Goal: Information Seeking & Learning: Learn about a topic

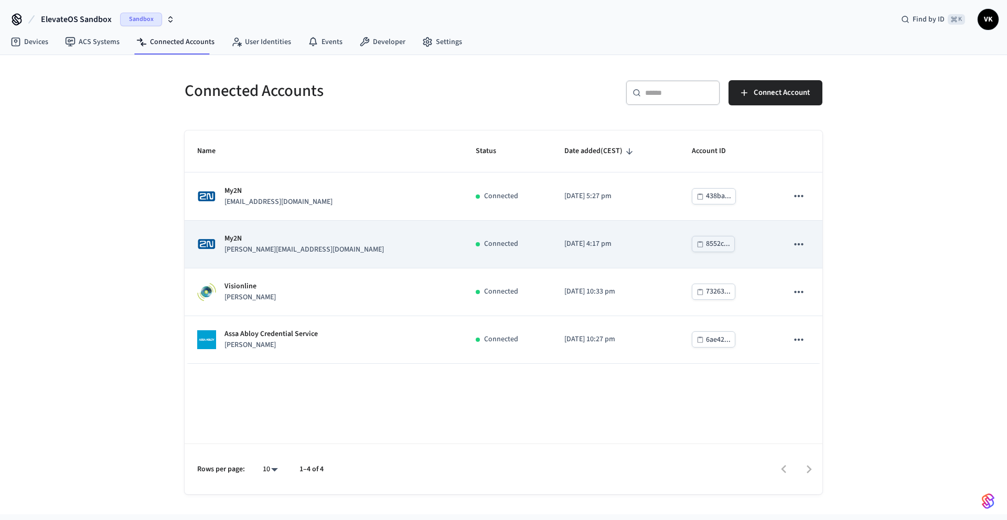
click at [325, 239] on div "My2N [PERSON_NAME][EMAIL_ADDRESS][DOMAIN_NAME]" at bounding box center [323, 244] width 253 height 22
click at [800, 249] on icon "sticky table" at bounding box center [799, 245] width 14 height 14
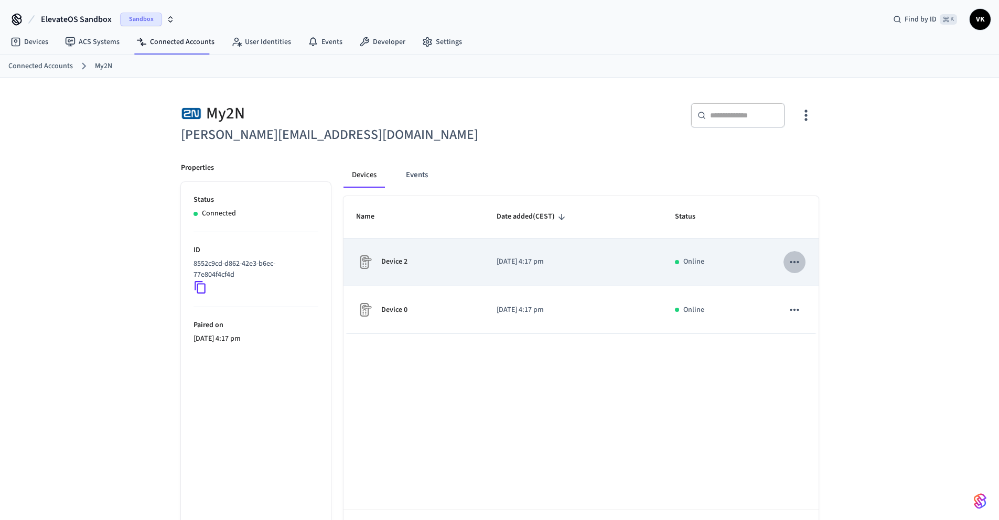
click at [797, 264] on icon "sticky table" at bounding box center [795, 262] width 14 height 14
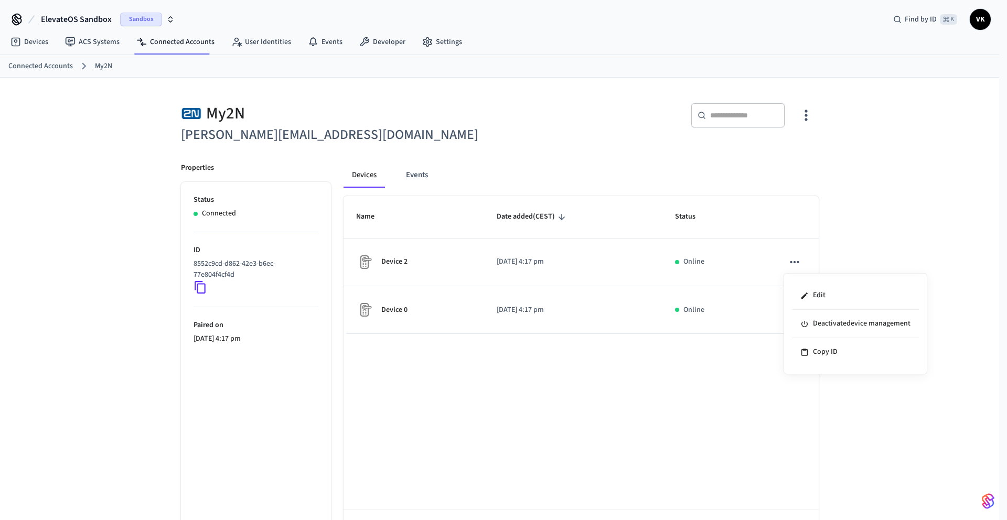
click at [872, 219] on div at bounding box center [503, 260] width 1007 height 520
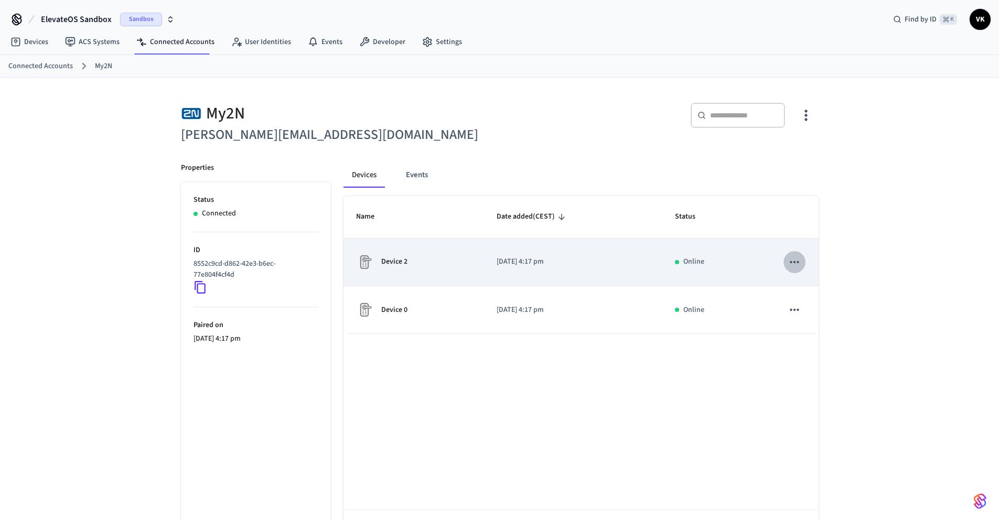
click at [798, 259] on icon "sticky table" at bounding box center [795, 262] width 14 height 14
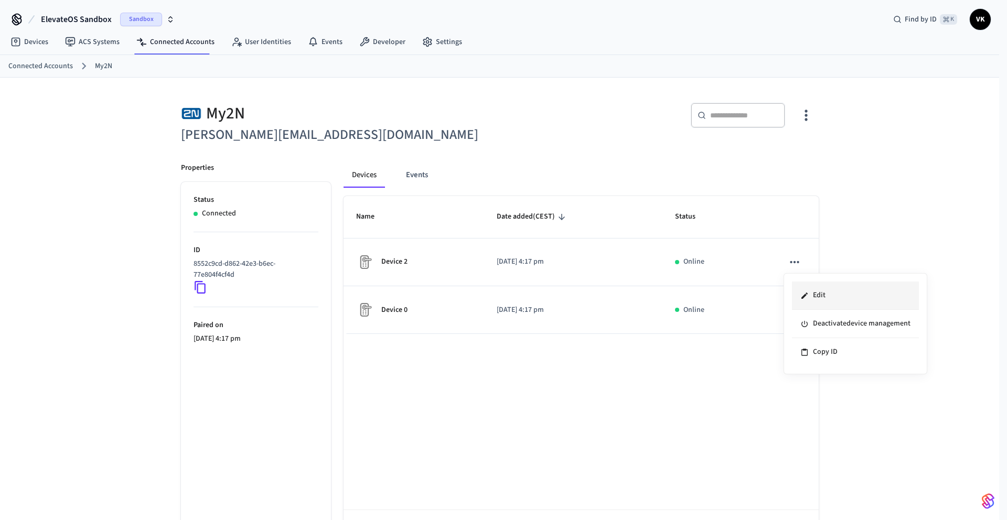
click at [831, 299] on li "Edit" at bounding box center [855, 296] width 127 height 28
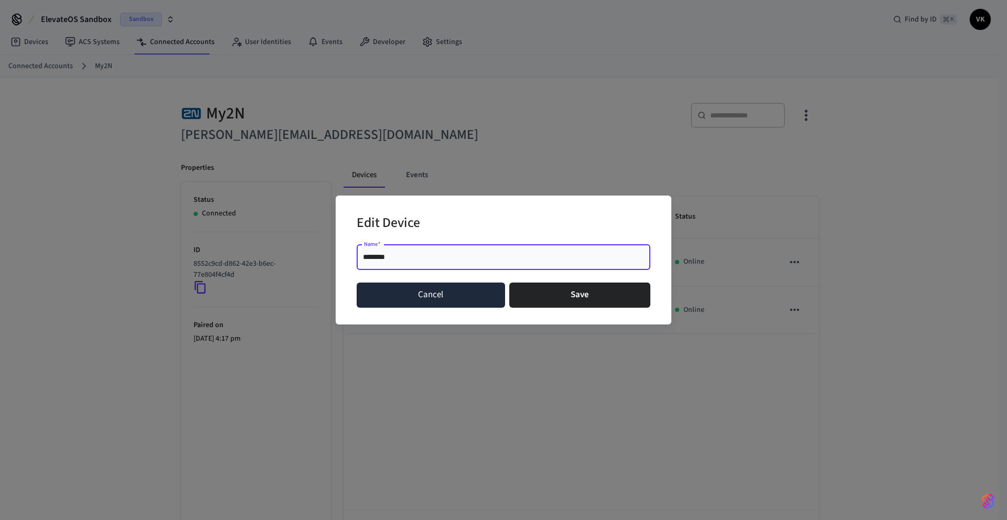
click at [460, 298] on button "Cancel" at bounding box center [431, 295] width 148 height 25
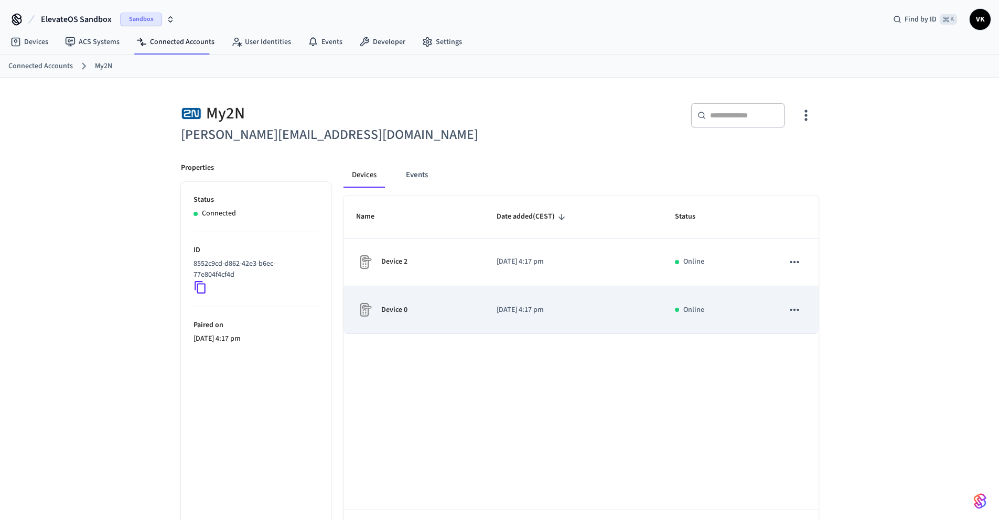
click at [782, 301] on td "sticky table" at bounding box center [794, 310] width 47 height 48
click at [794, 308] on icon "sticky table" at bounding box center [795, 310] width 14 height 14
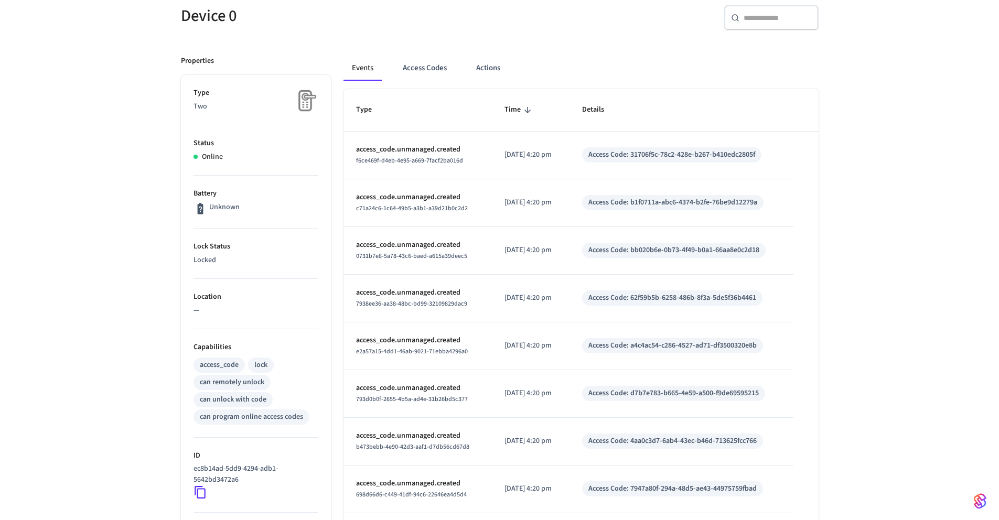
scroll to position [110, 0]
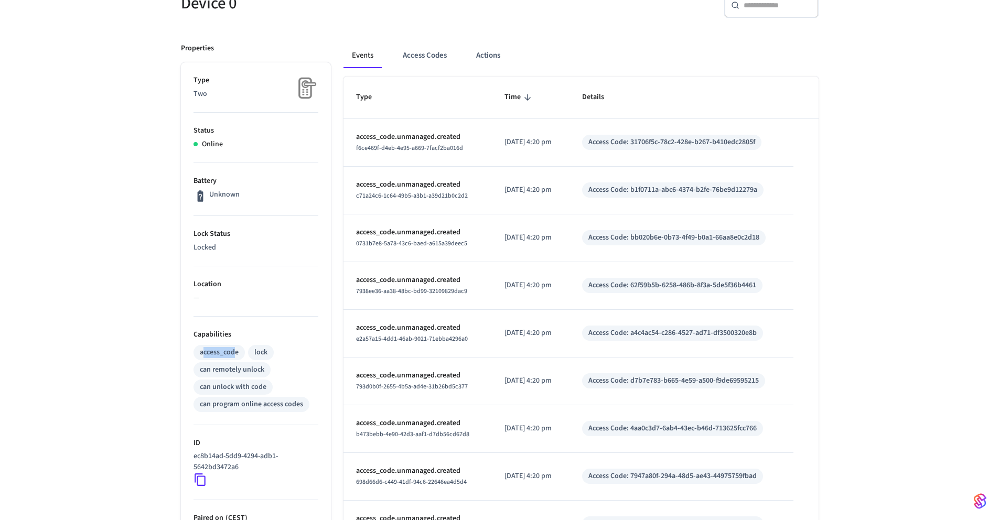
drag, startPoint x: 204, startPoint y: 350, endPoint x: 236, endPoint y: 351, distance: 32.0
click at [236, 351] on div "access_code" at bounding box center [219, 352] width 39 height 11
click at [263, 337] on p "Capabilities" at bounding box center [256, 334] width 125 height 11
drag, startPoint x: 263, startPoint y: 355, endPoint x: 256, endPoint y: 353, distance: 7.6
click at [256, 353] on div "lock" at bounding box center [260, 352] width 13 height 11
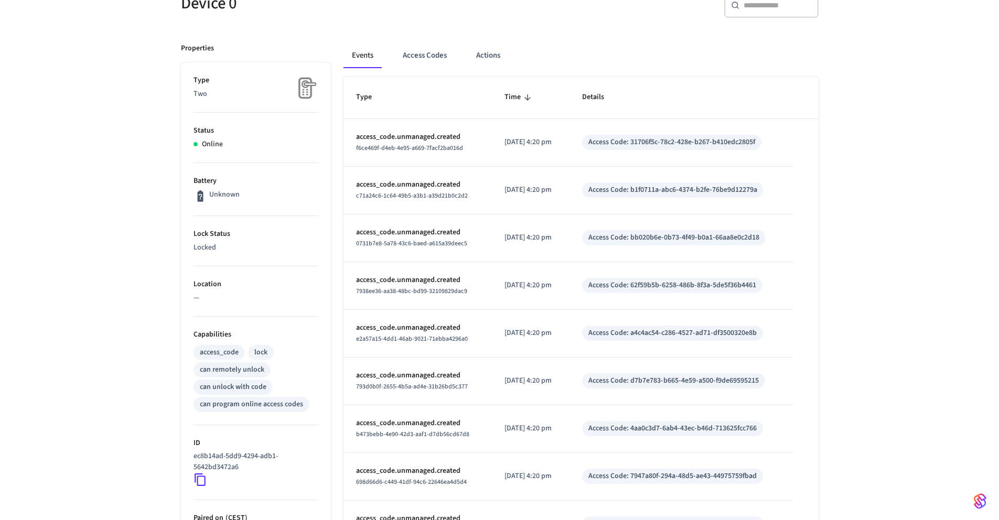
click at [259, 377] on div "can remotely unlock" at bounding box center [232, 369] width 77 height 15
drag, startPoint x: 248, startPoint y: 370, endPoint x: 188, endPoint y: 371, distance: 59.8
click at [188, 371] on ul "Type Two Status Online Battery Unknown Lock Status Locked Location — Capabiliti…" at bounding box center [256, 354] width 150 height 584
click at [199, 380] on div "access_code lock can remotely unlock can unlock with code can program online ac…" at bounding box center [256, 377] width 125 height 69
drag, startPoint x: 204, startPoint y: 370, endPoint x: 259, endPoint y: 373, distance: 54.6
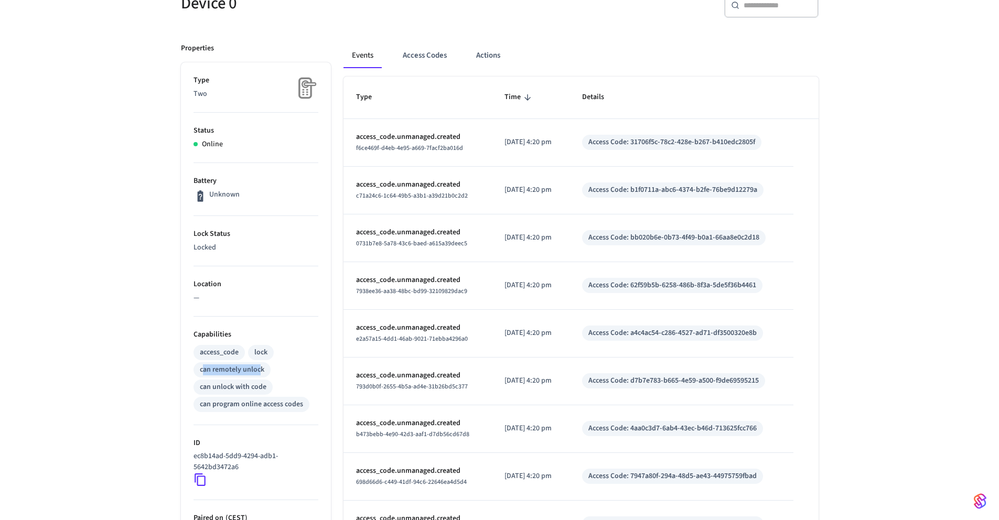
click at [259, 373] on div "can remotely unlock" at bounding box center [232, 370] width 65 height 11
click at [256, 404] on div "can program online access codes" at bounding box center [251, 404] width 103 height 11
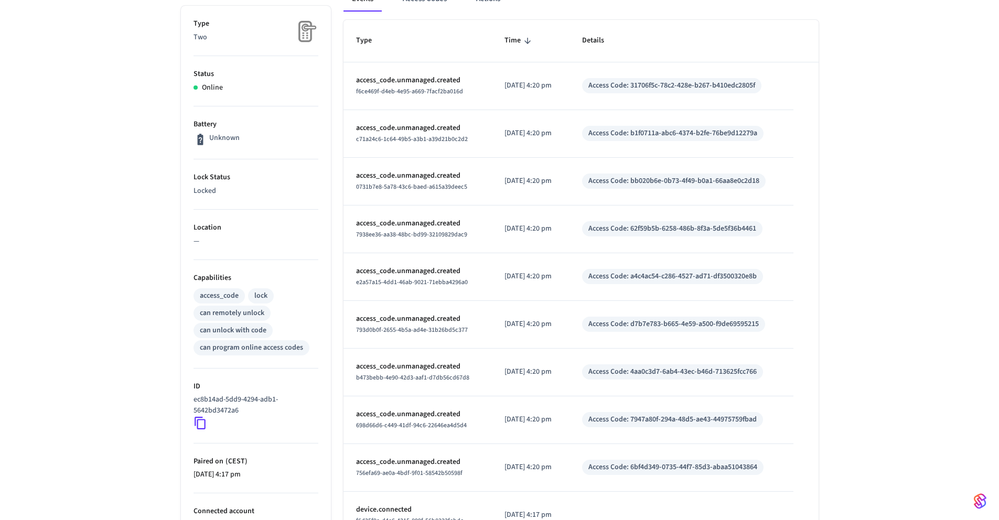
scroll to position [157, 0]
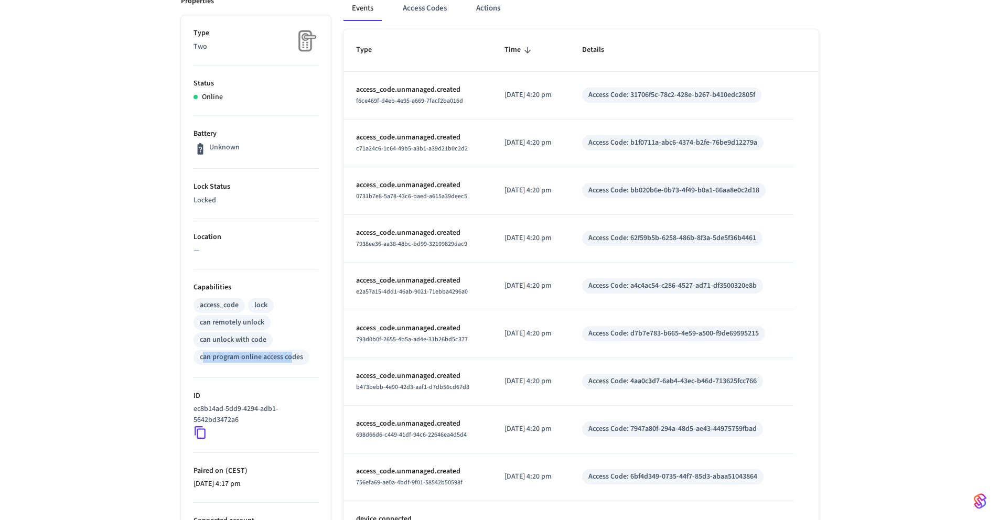
drag, startPoint x: 208, startPoint y: 356, endPoint x: 291, endPoint y: 358, distance: 82.9
click at [291, 358] on div "can program online access codes" at bounding box center [251, 357] width 103 height 11
drag, startPoint x: 255, startPoint y: 358, endPoint x: 209, endPoint y: 359, distance: 46.2
click at [209, 359] on div "can program online access codes" at bounding box center [251, 357] width 103 height 11
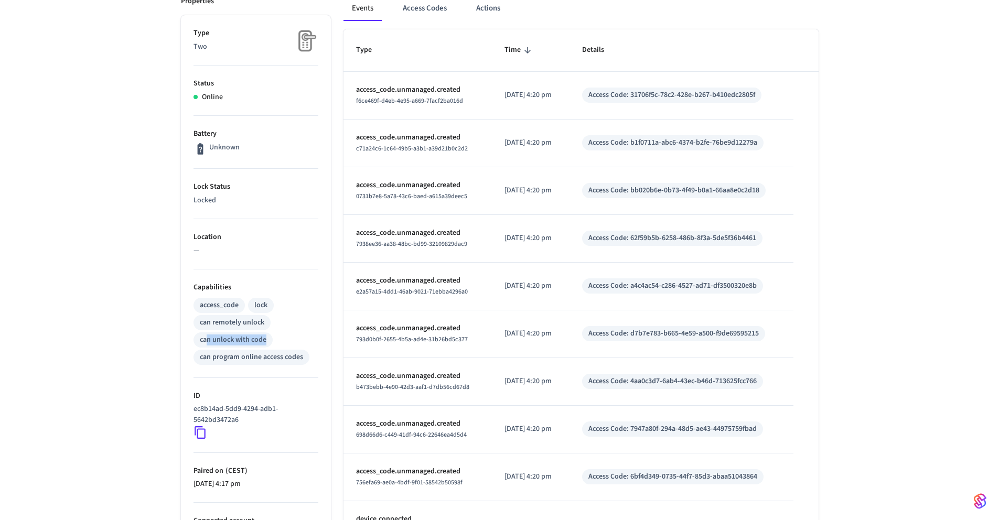
drag, startPoint x: 207, startPoint y: 341, endPoint x: 268, endPoint y: 346, distance: 60.5
click at [268, 346] on div "can unlock with code" at bounding box center [233, 340] width 79 height 15
click at [260, 323] on div "can remotely unlock" at bounding box center [232, 322] width 65 height 11
drag, startPoint x: 258, startPoint y: 320, endPoint x: 200, endPoint y: 319, distance: 58.2
click at [200, 319] on div "can remotely unlock" at bounding box center [232, 322] width 65 height 11
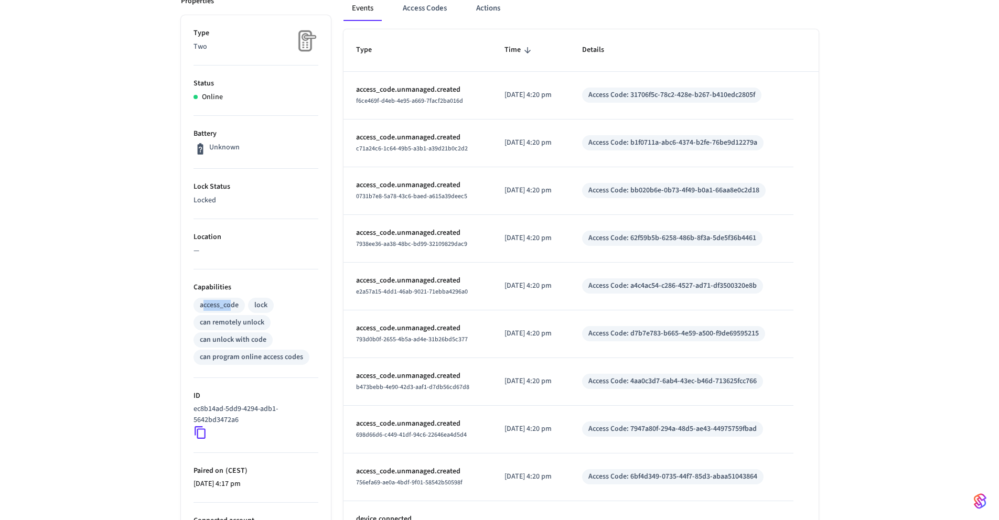
drag, startPoint x: 217, startPoint y: 307, endPoint x: 253, endPoint y: 308, distance: 35.7
click at [232, 308] on div "access_code" at bounding box center [219, 305] width 39 height 11
click at [264, 305] on div "lock" at bounding box center [260, 305] width 13 height 11
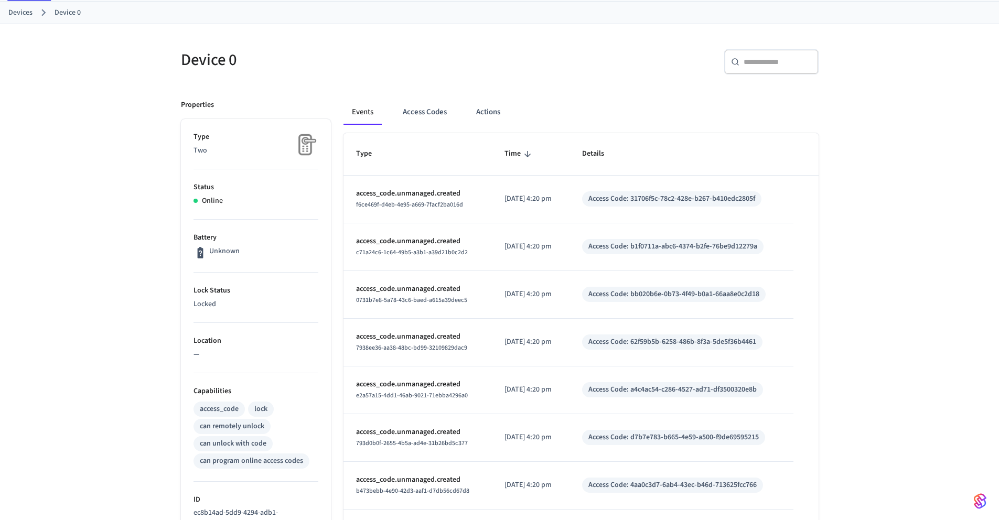
scroll to position [0, 0]
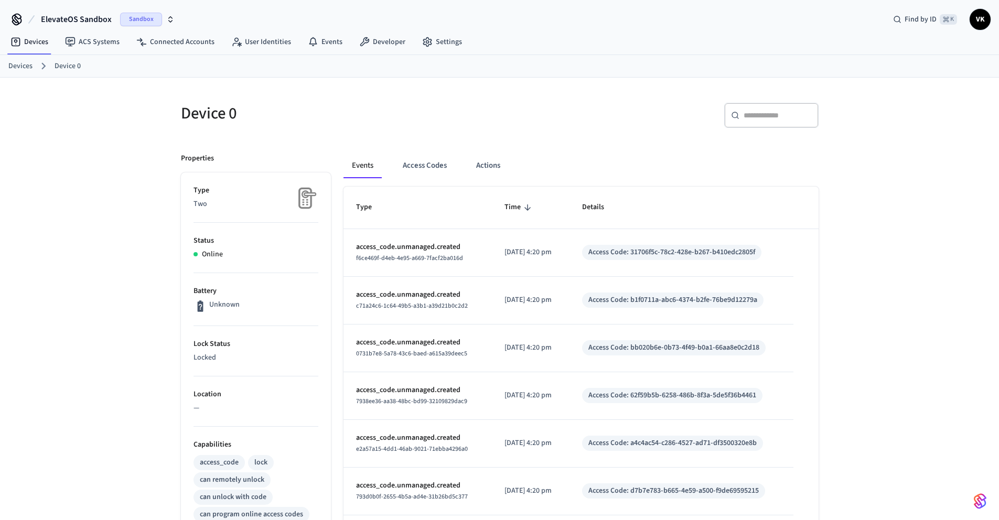
click at [301, 199] on img at bounding box center [305, 198] width 26 height 26
click at [40, 52] on nav "Devices ACS Systems Connected Accounts User Identities Events Developer Settings" at bounding box center [236, 42] width 468 height 24
click at [35, 46] on link "Devices" at bounding box center [29, 42] width 55 height 19
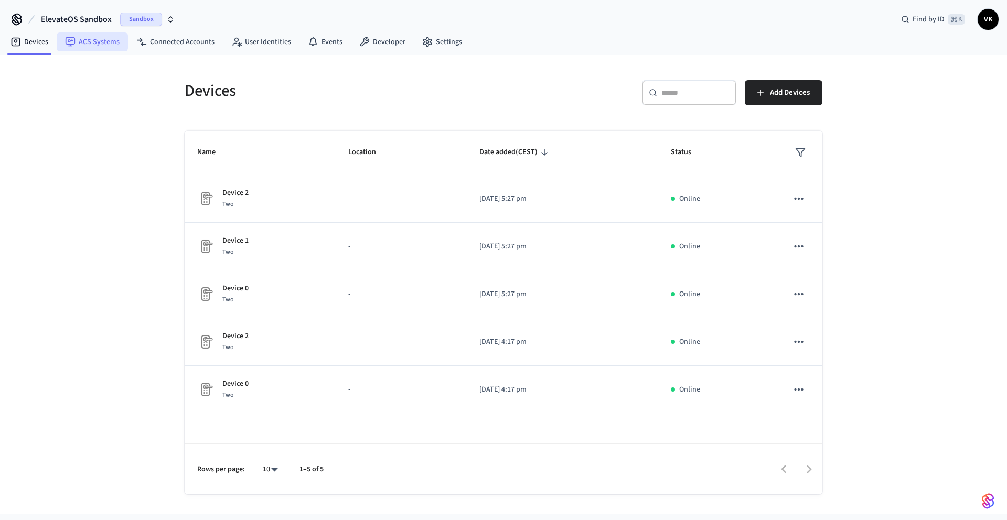
click at [103, 42] on link "ACS Systems" at bounding box center [92, 42] width 71 height 19
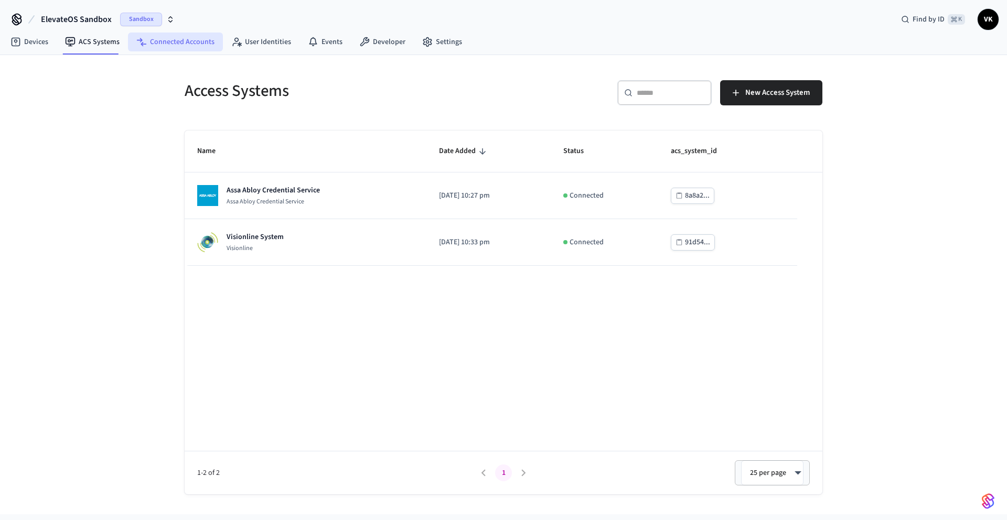
click at [179, 45] on link "Connected Accounts" at bounding box center [175, 42] width 95 height 19
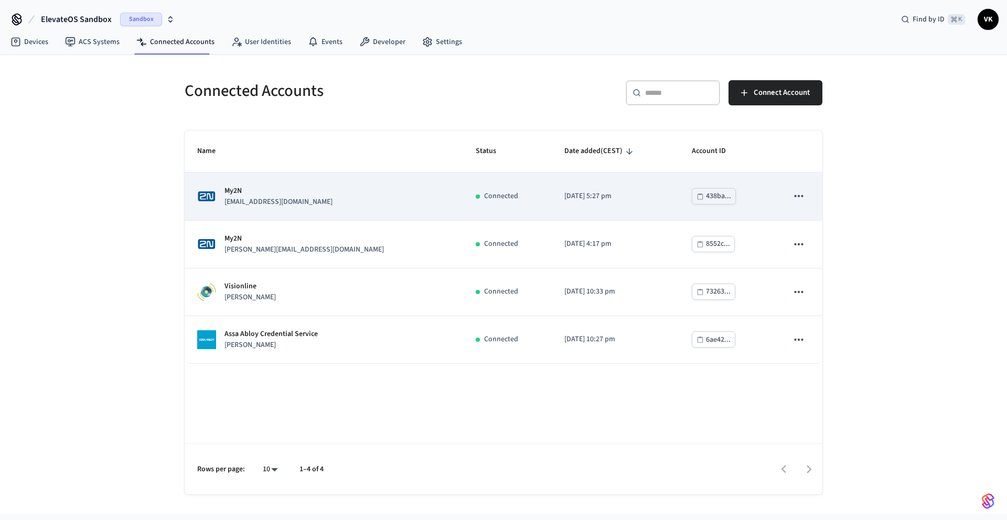
click at [326, 186] on div "My2N uri@example.com" at bounding box center [323, 197] width 253 height 22
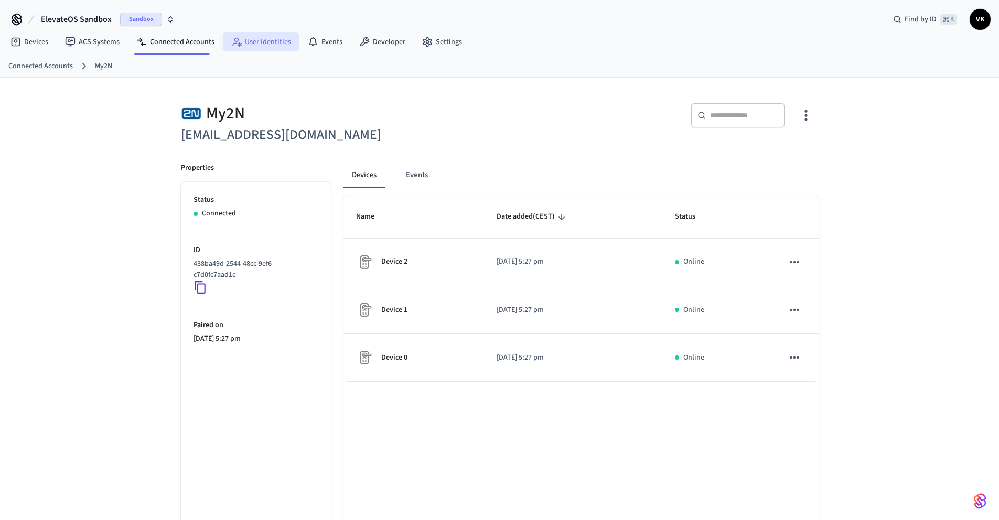
click at [256, 44] on link "User Identities" at bounding box center [261, 42] width 77 height 19
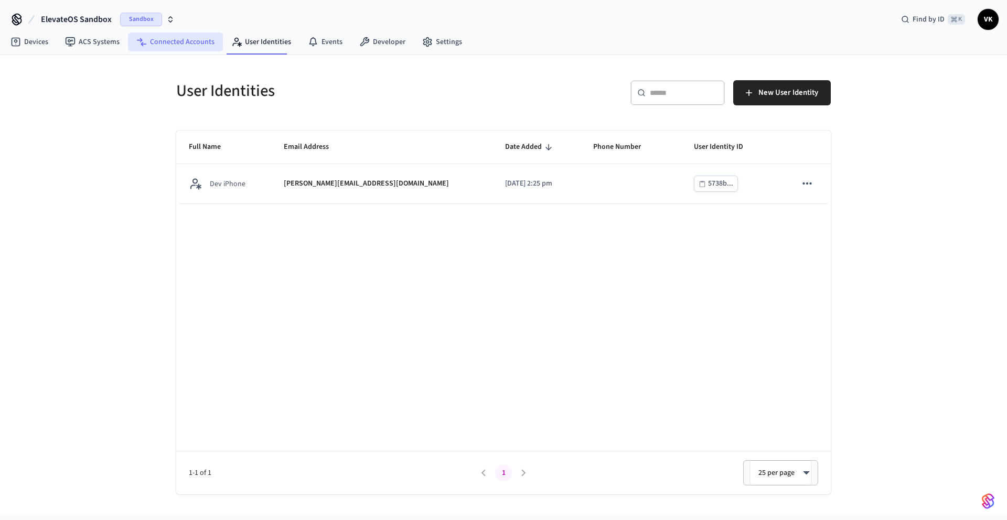
click at [187, 51] on link "Connected Accounts" at bounding box center [175, 42] width 95 height 19
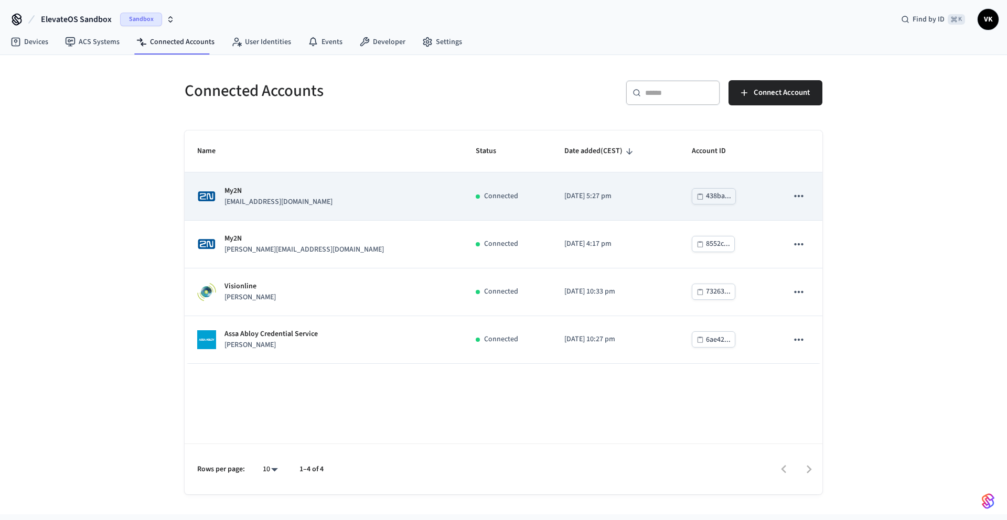
click at [488, 205] on td "Connected" at bounding box center [507, 197] width 89 height 48
